Goal: Use online tool/utility: Utilize a website feature to perform a specific function

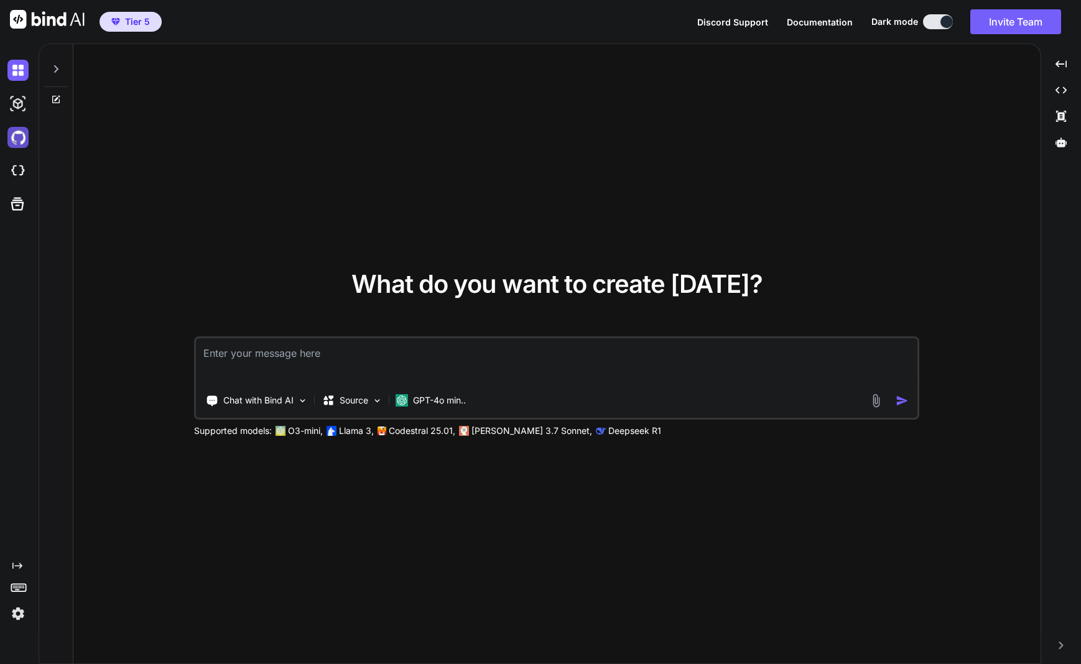
click at [17, 137] on img at bounding box center [17, 137] width 21 height 21
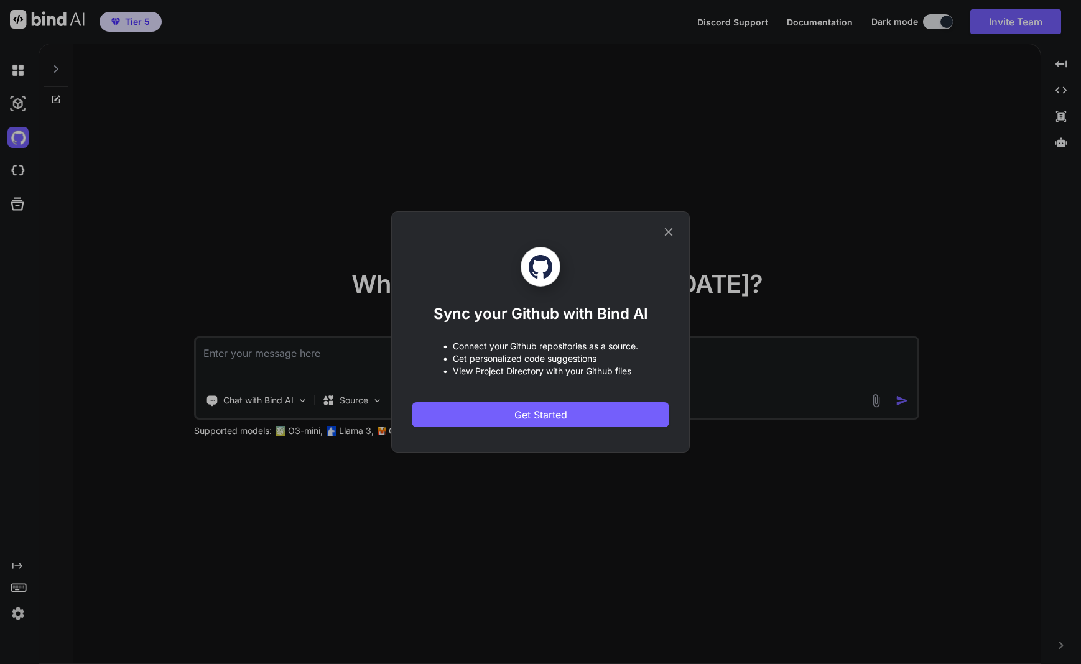
type textarea "x"
click at [540, 417] on span "Get Started" at bounding box center [540, 414] width 53 height 15
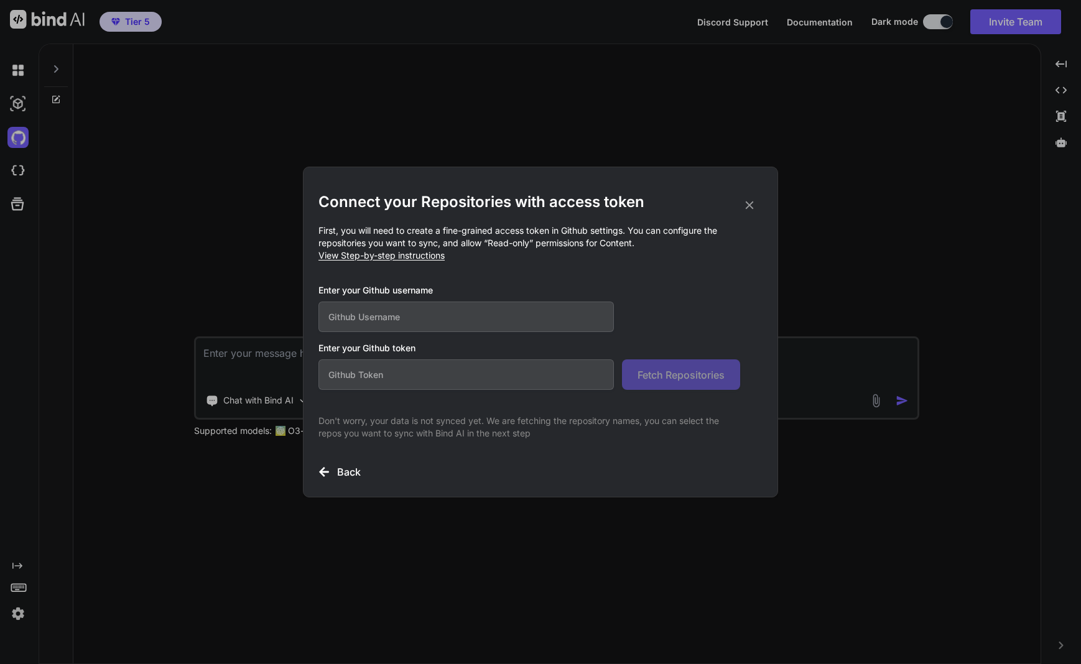
click at [361, 318] on input "text" at bounding box center [465, 317] width 295 height 30
type input "contrastartgmbh"
paste input "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"
type input "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"
click at [658, 376] on span "Fetch Repositories" at bounding box center [680, 374] width 87 height 15
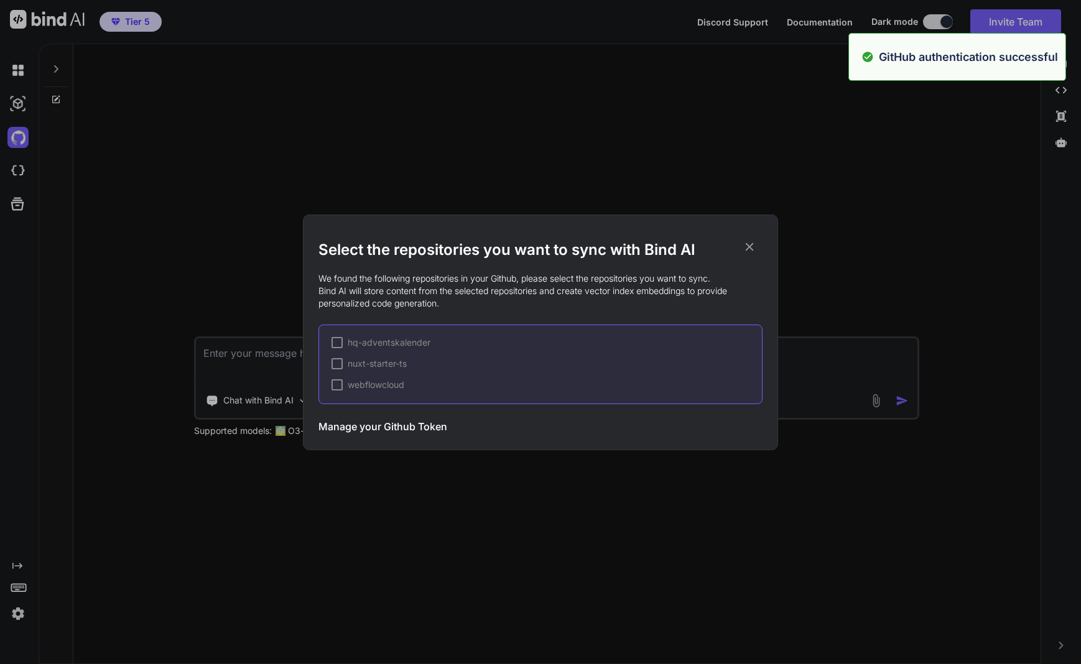
click at [338, 385] on div at bounding box center [336, 384] width 11 height 11
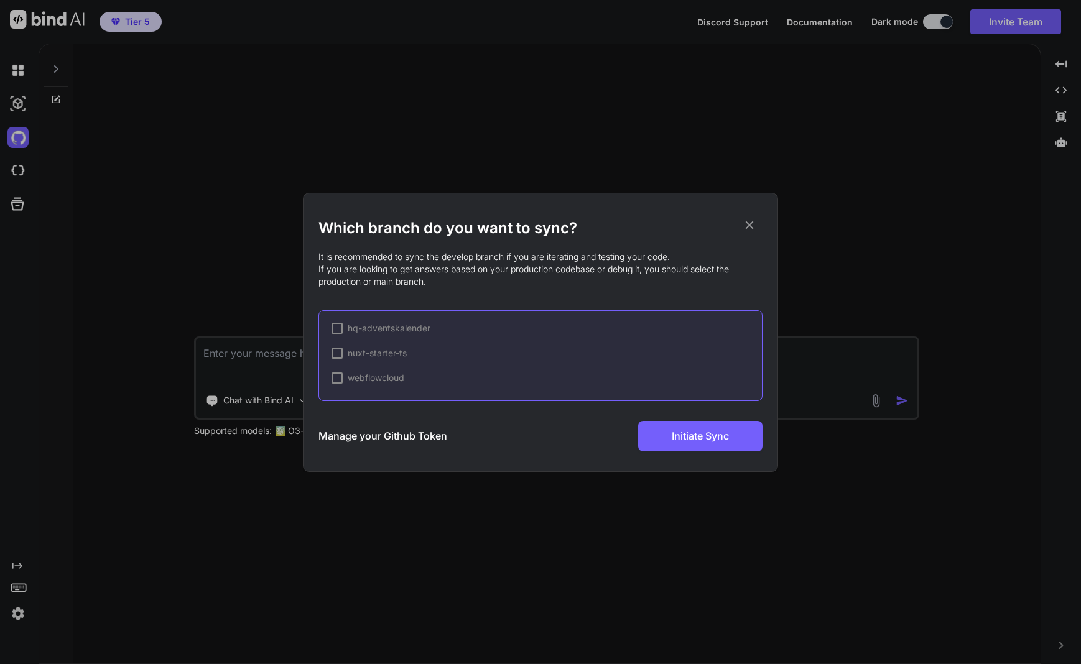
click at [339, 378] on div at bounding box center [336, 377] width 11 height 11
click at [662, 452] on div "Which branch do you want to sync? It is recommended to sync the develop branch …" at bounding box center [540, 332] width 444 height 278
click at [336, 378] on span "✔" at bounding box center [336, 378] width 7 height 12
click at [333, 377] on div at bounding box center [336, 377] width 11 height 11
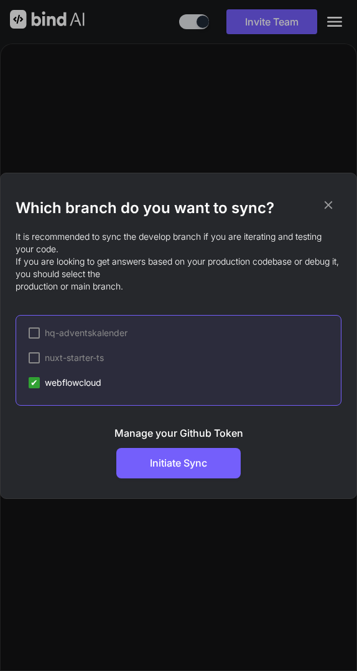
click at [175, 479] on div "Which branch do you want to sync? It is recommended to sync the develop branch …" at bounding box center [179, 335] width 326 height 325
click at [172, 486] on div "Which branch do you want to sync? It is recommended to sync the develop branch …" at bounding box center [179, 335] width 326 height 325
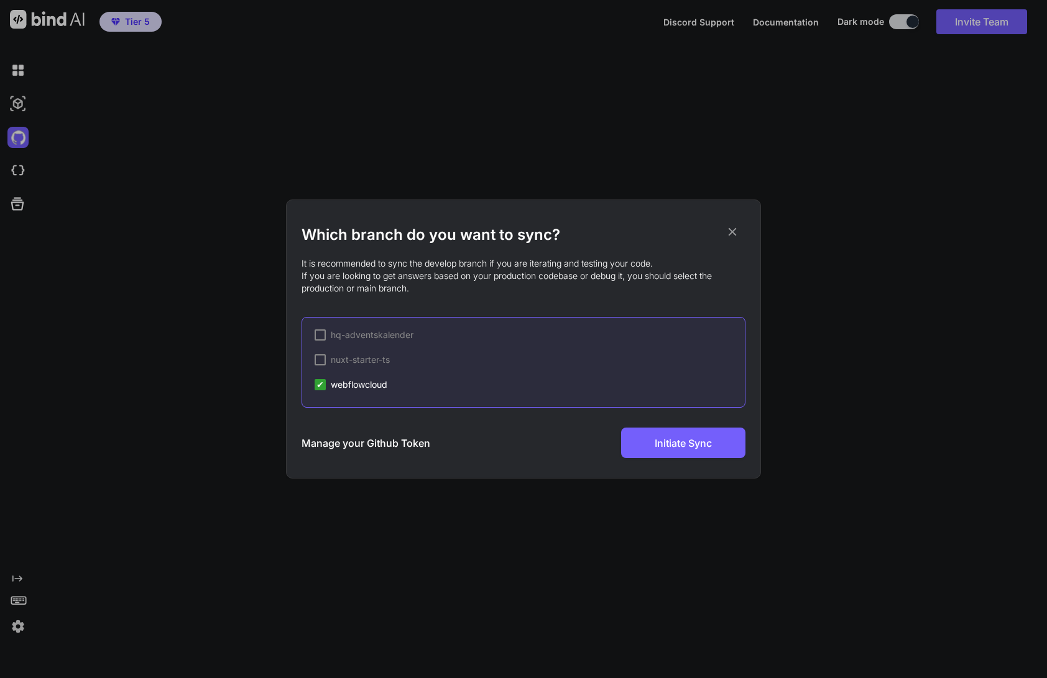
drag, startPoint x: 731, startPoint y: 229, endPoint x: 721, endPoint y: 305, distance: 76.5
click at [731, 229] on icon at bounding box center [733, 232] width 14 height 14
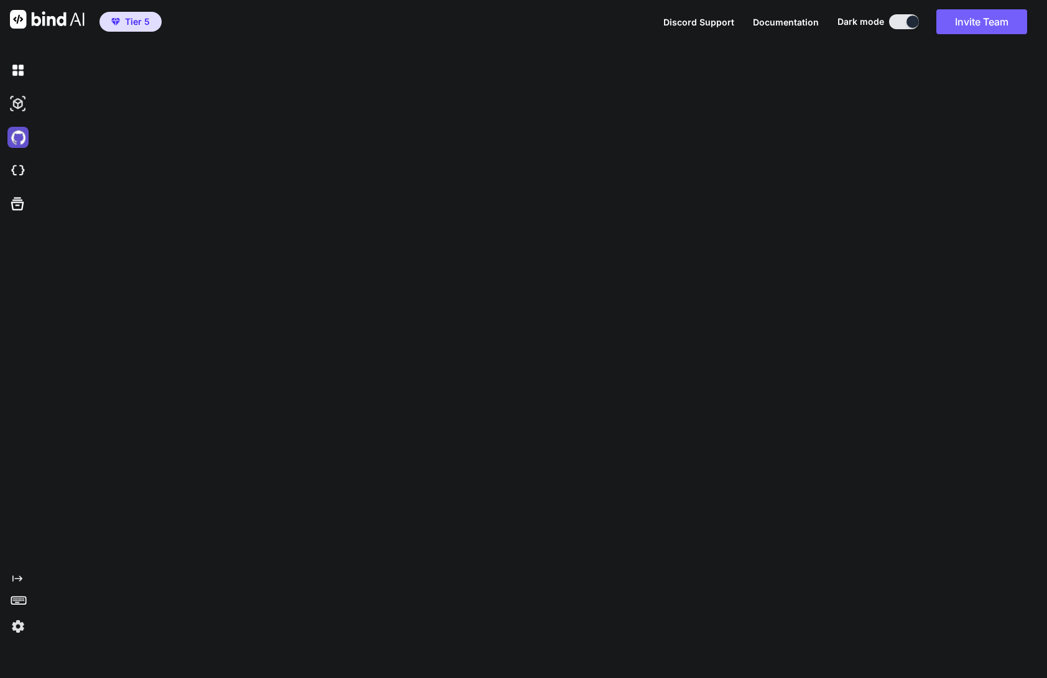
click at [14, 139] on img at bounding box center [17, 137] width 21 height 21
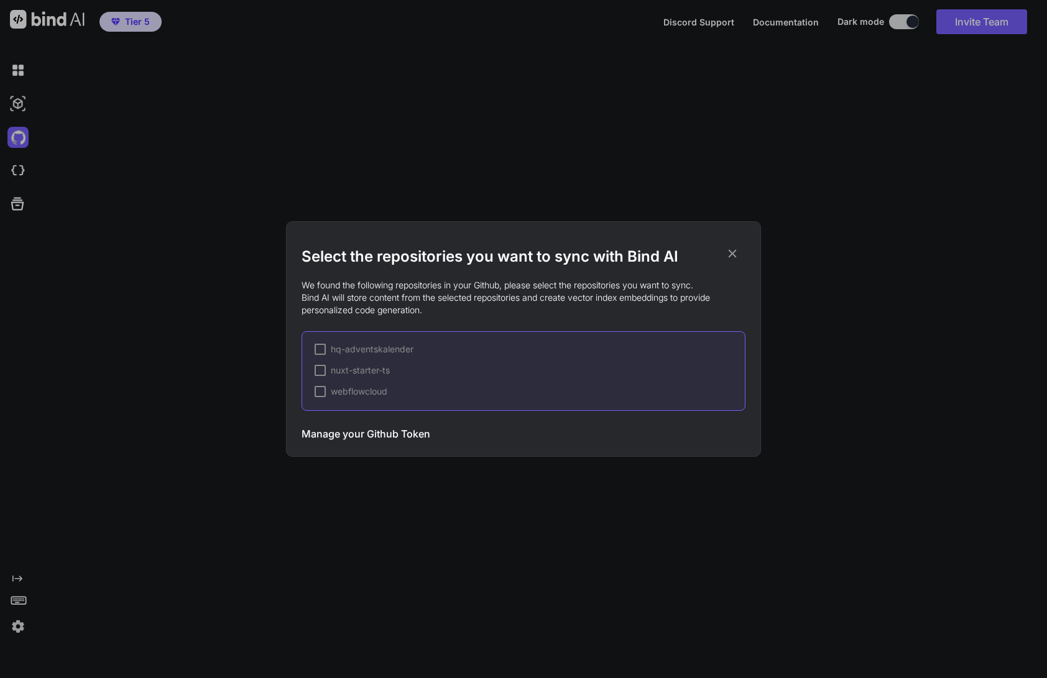
click at [316, 392] on div at bounding box center [320, 391] width 11 height 11
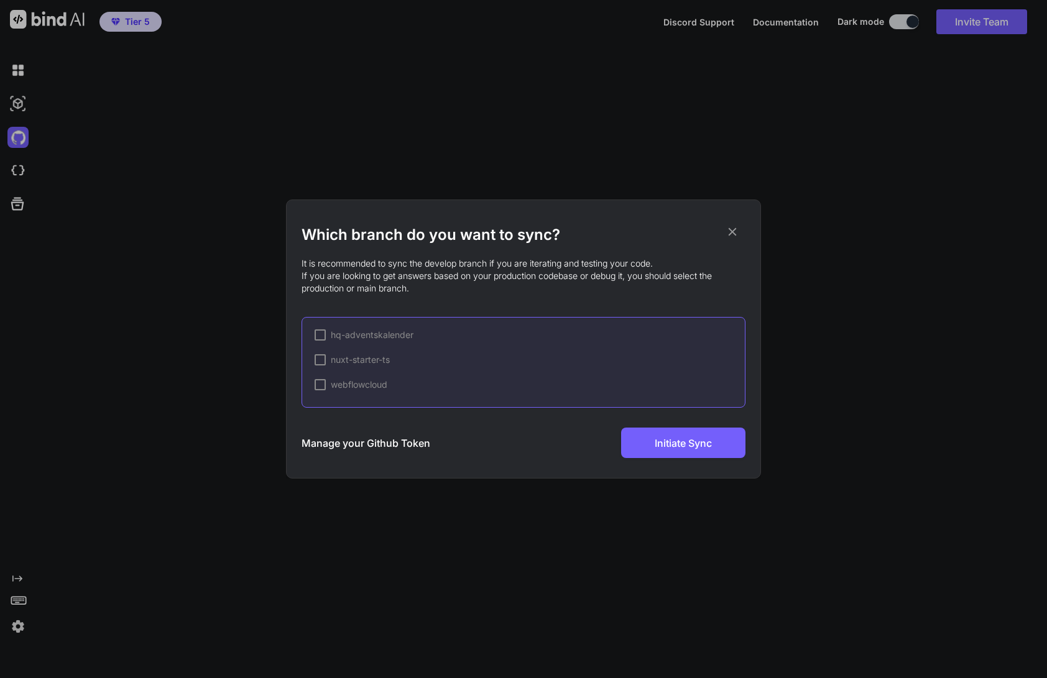
click at [320, 385] on div at bounding box center [320, 384] width 11 height 11
click at [733, 233] on icon at bounding box center [733, 232] width 8 height 8
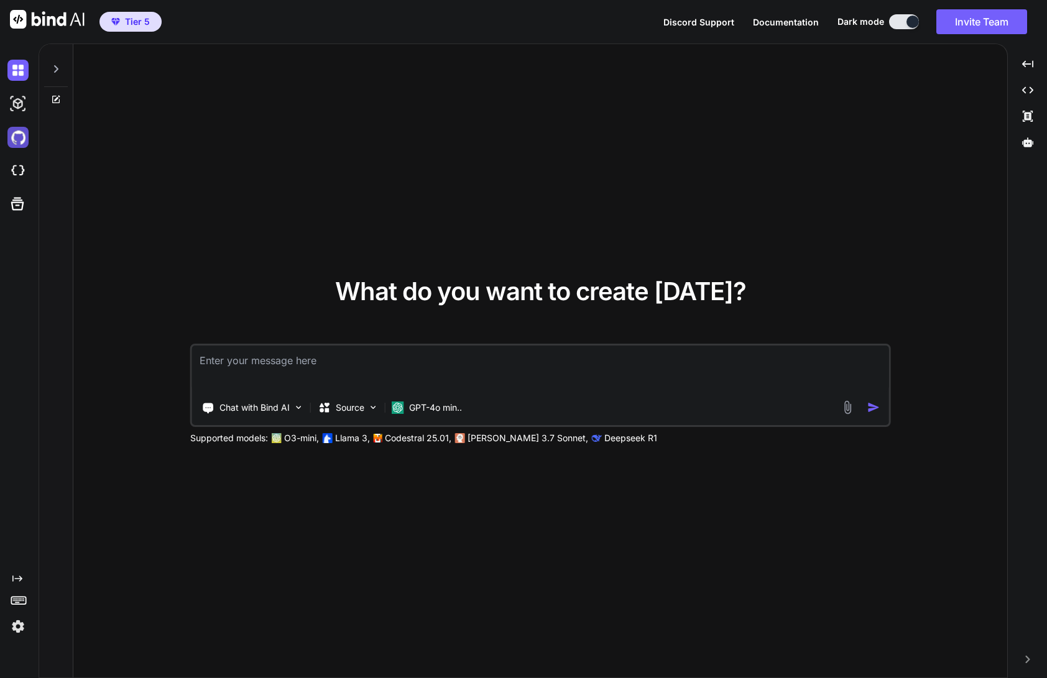
type textarea "x"
click at [21, 142] on img at bounding box center [17, 137] width 21 height 21
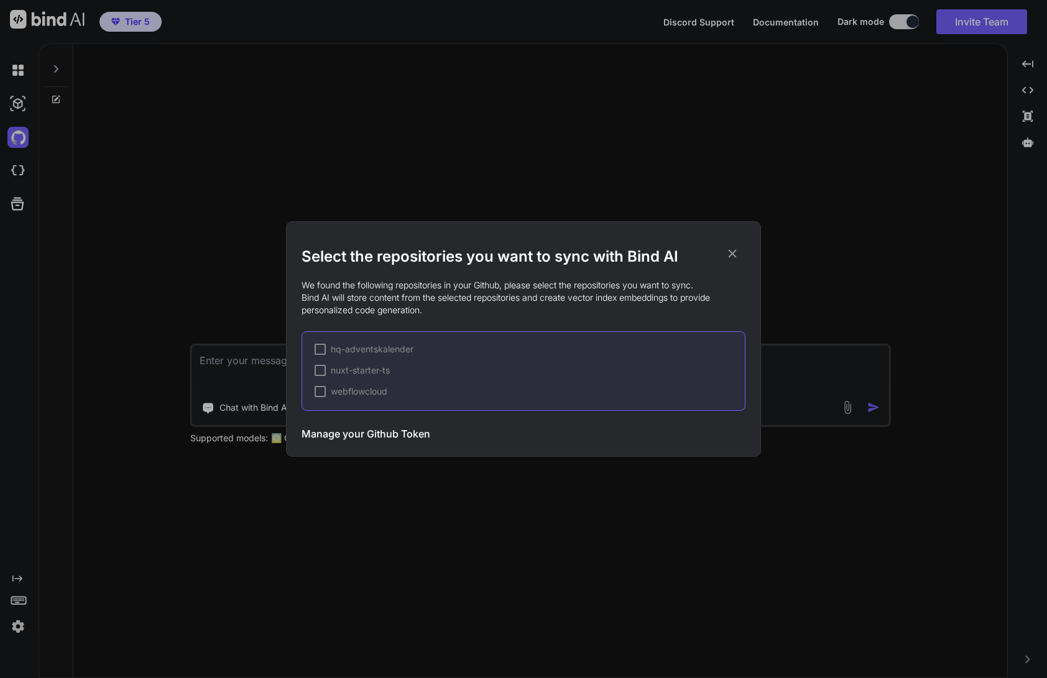
click at [321, 391] on div at bounding box center [320, 391] width 11 height 11
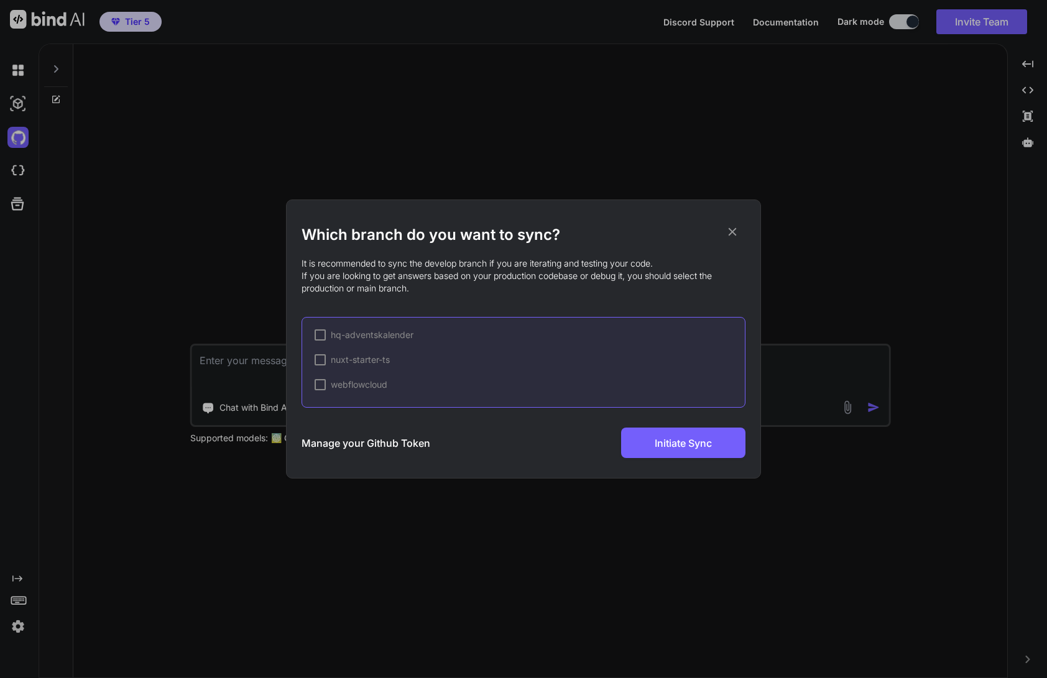
click at [320, 386] on div at bounding box center [320, 384] width 11 height 11
click at [320, 333] on div at bounding box center [320, 335] width 11 height 11
click at [321, 335] on span "✔" at bounding box center [319, 335] width 7 height 12
click at [737, 229] on icon at bounding box center [733, 232] width 14 height 14
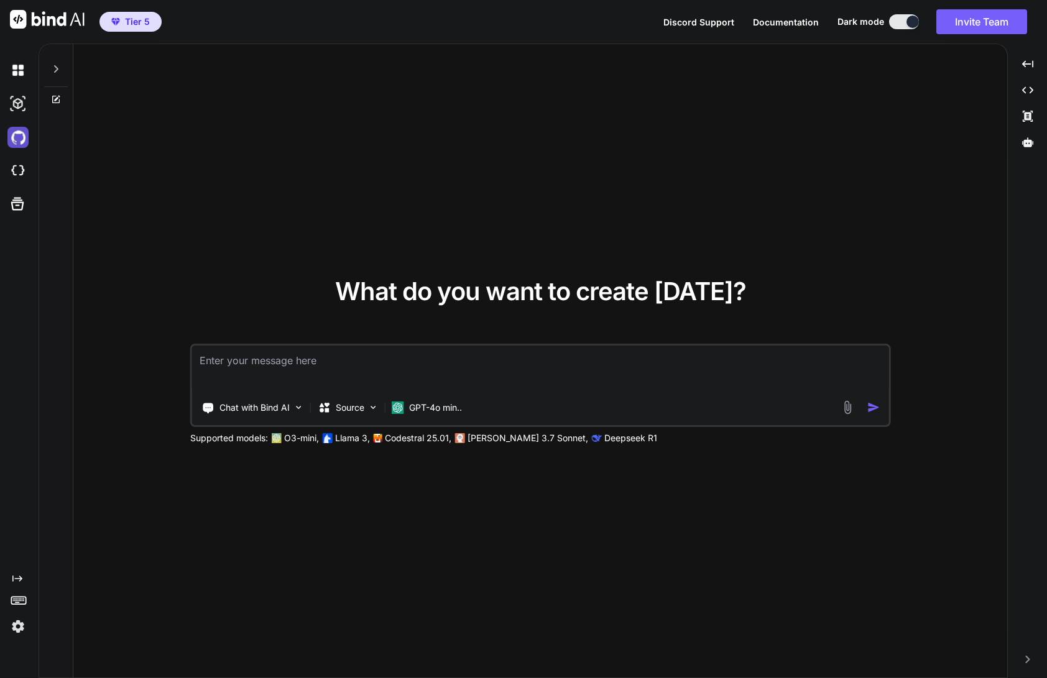
click at [21, 135] on img at bounding box center [17, 137] width 21 height 21
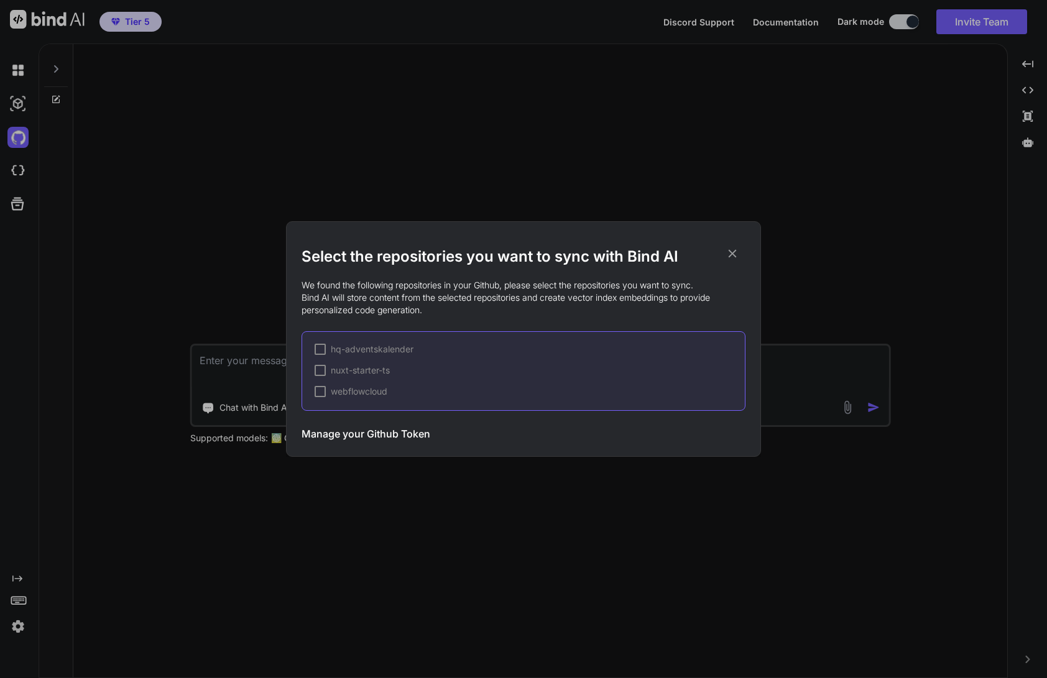
click at [364, 289] on p "We found the following repositories in your Github, please select the repositor…" at bounding box center [524, 297] width 444 height 37
click at [391, 255] on h2 "Select the repositories you want to sync with Bind AI" at bounding box center [524, 257] width 444 height 20
click at [399, 310] on p "We found the following repositories in your Github, please select the repositor…" at bounding box center [524, 297] width 444 height 37
click at [484, 381] on div "hq-adventskalender nuxt-starter-ts webflowcloud" at bounding box center [524, 371] width 444 height 80
click at [343, 387] on span "webflowcloud" at bounding box center [359, 391] width 57 height 12
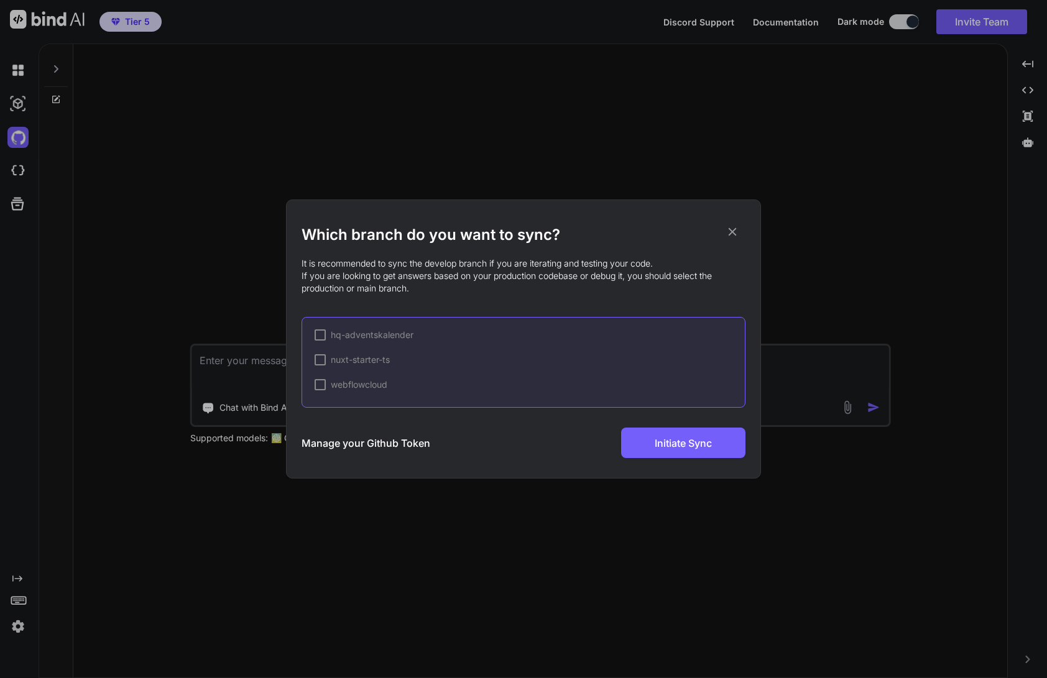
click at [358, 382] on span "webflowcloud" at bounding box center [359, 385] width 57 height 12
click at [318, 384] on div at bounding box center [320, 384] width 11 height 11
click at [733, 232] on icon at bounding box center [733, 232] width 8 height 8
